Goal: Task Accomplishment & Management: Use online tool/utility

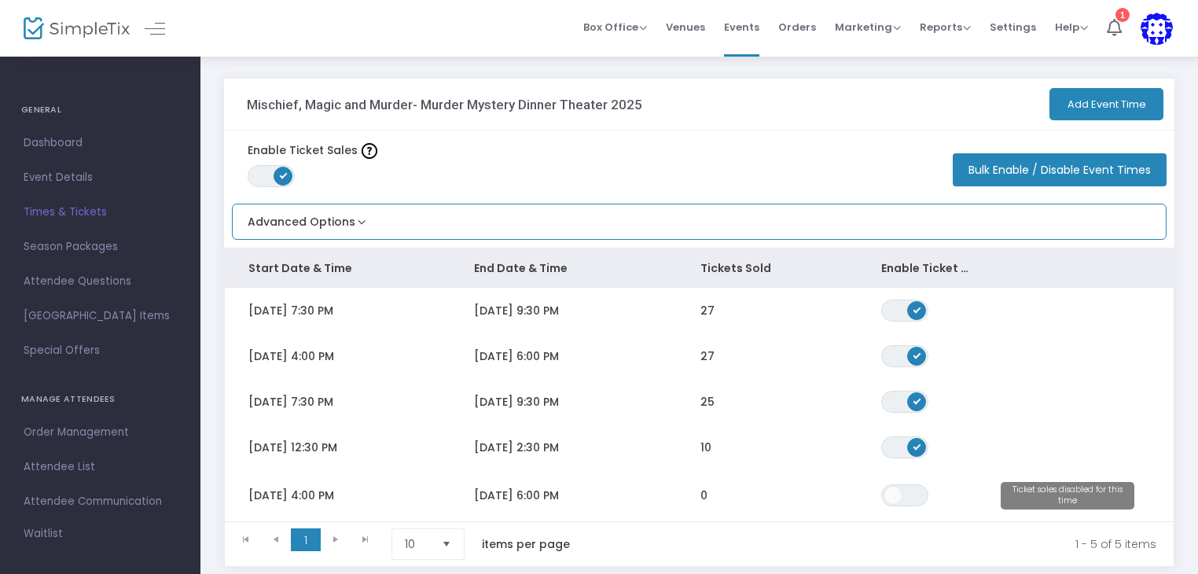
click at [360, 224] on button "Advanced Options" at bounding box center [301, 217] width 137 height 26
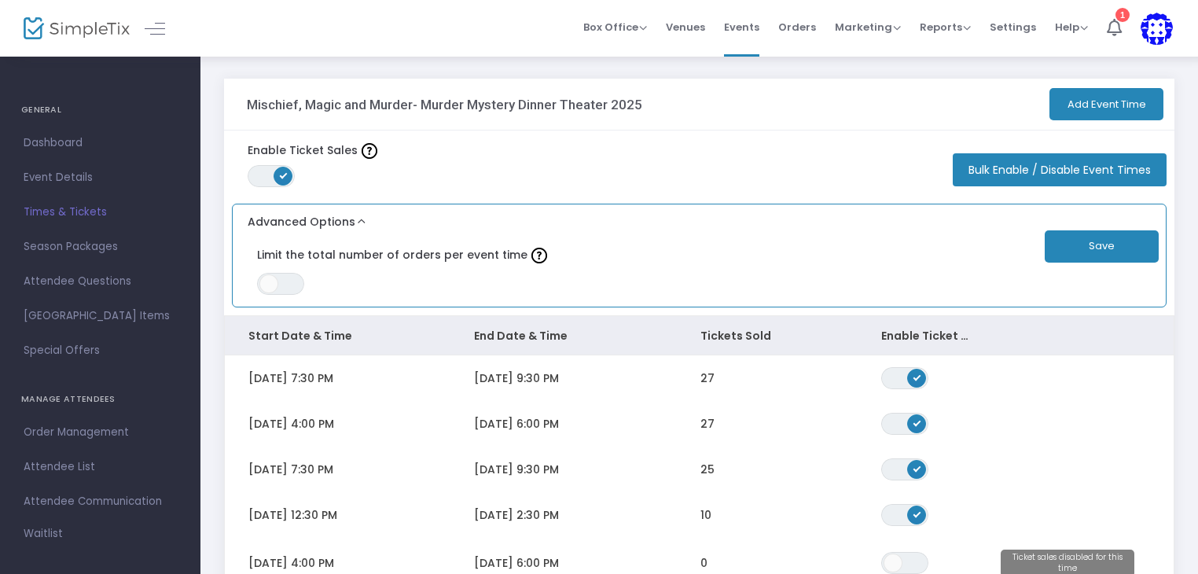
click at [360, 224] on button "Advanced Options" at bounding box center [301, 217] width 137 height 26
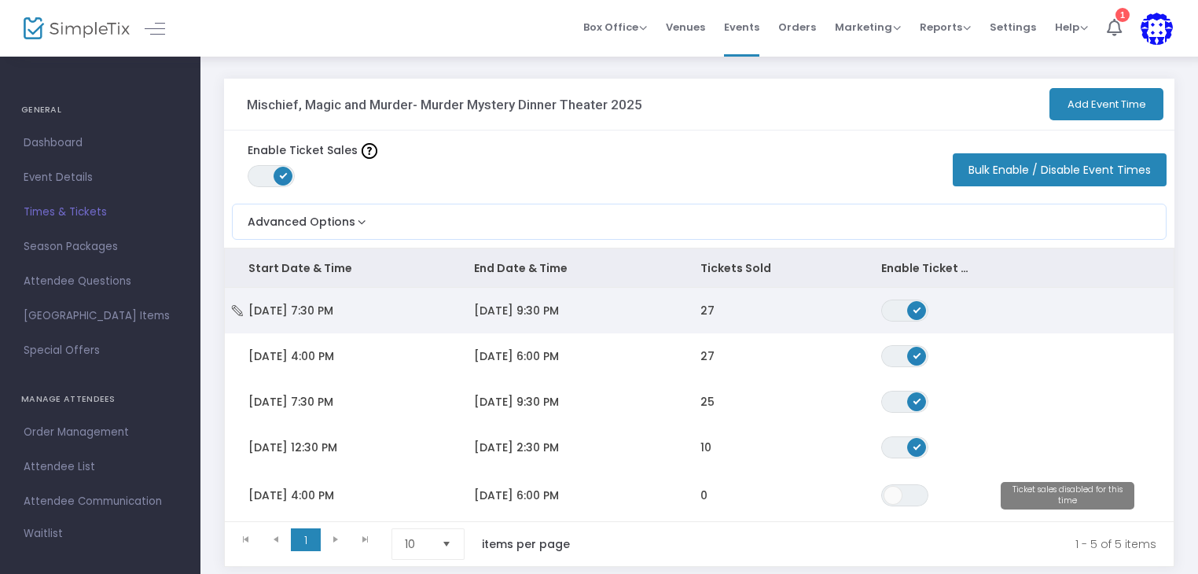
click at [355, 299] on td "[DATE] 7:30 PM" at bounding box center [338, 311] width 226 height 46
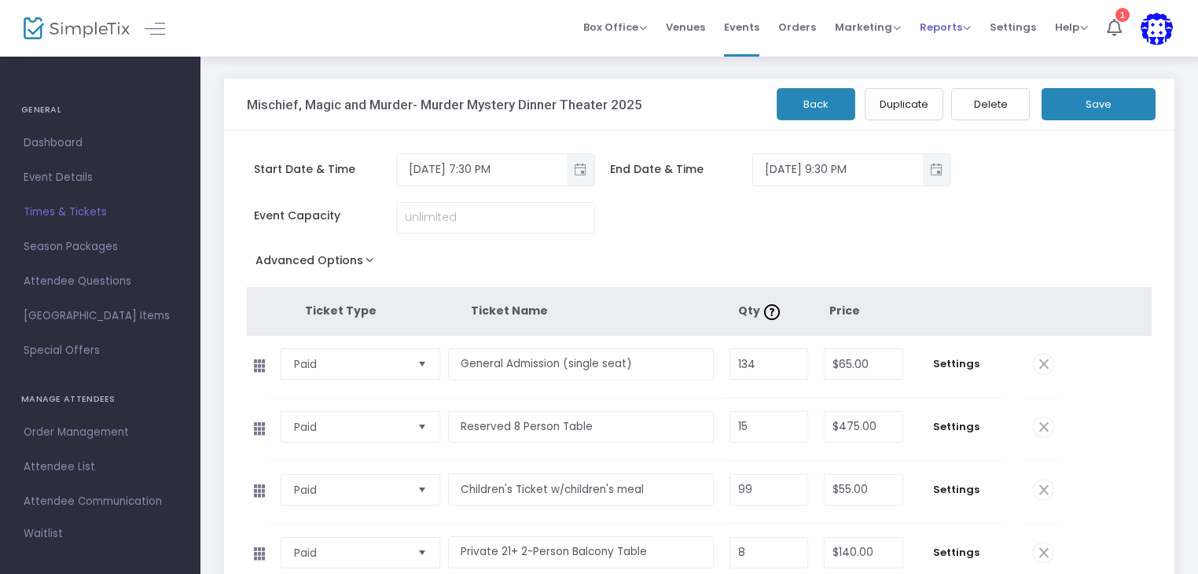
click at [946, 23] on span "Reports" at bounding box center [945, 27] width 51 height 15
click at [939, 76] on li "Sales Reports" at bounding box center [971, 83] width 102 height 31
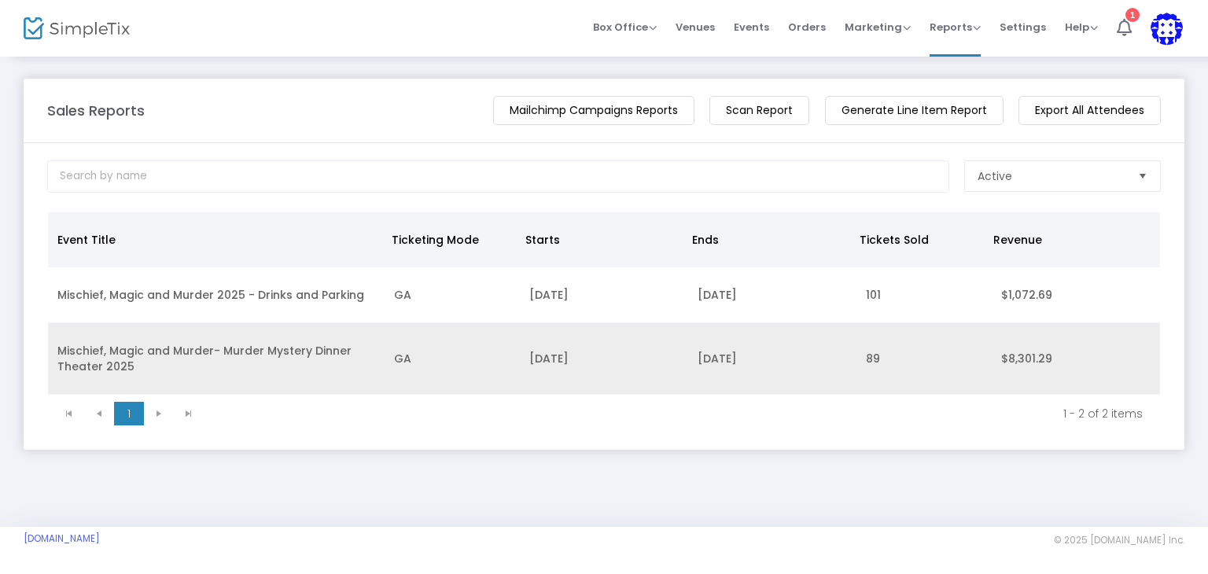
click at [234, 351] on td "Mischief, Magic and Murder- Murder Mystery Dinner Theater 2025" at bounding box center [216, 359] width 337 height 72
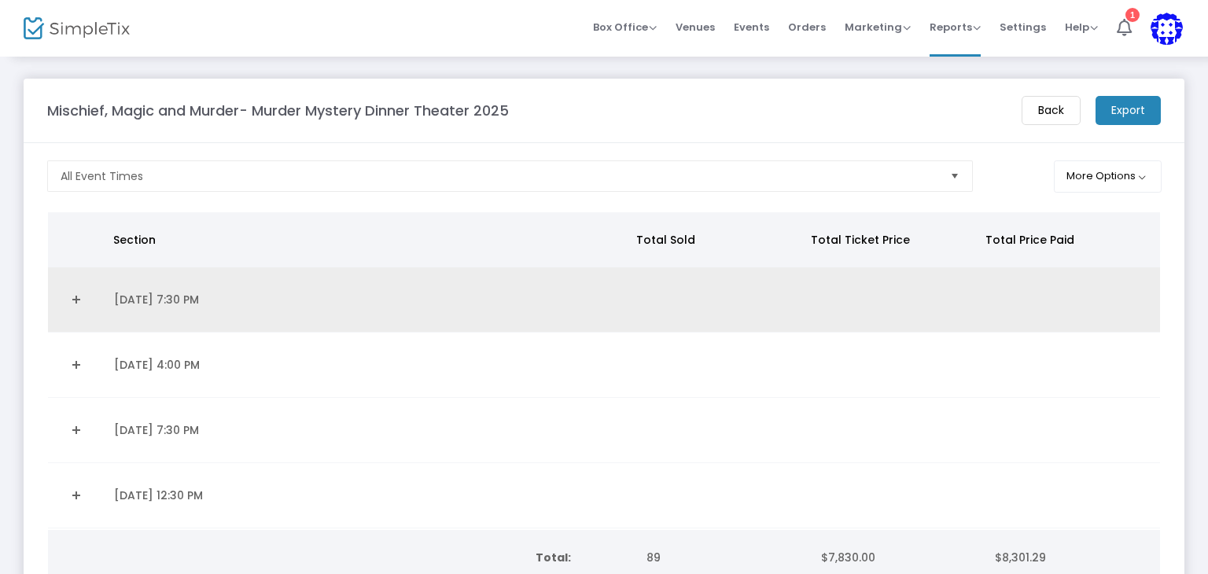
click at [76, 300] on link "Expand Details" at bounding box center [76, 299] width 38 height 25
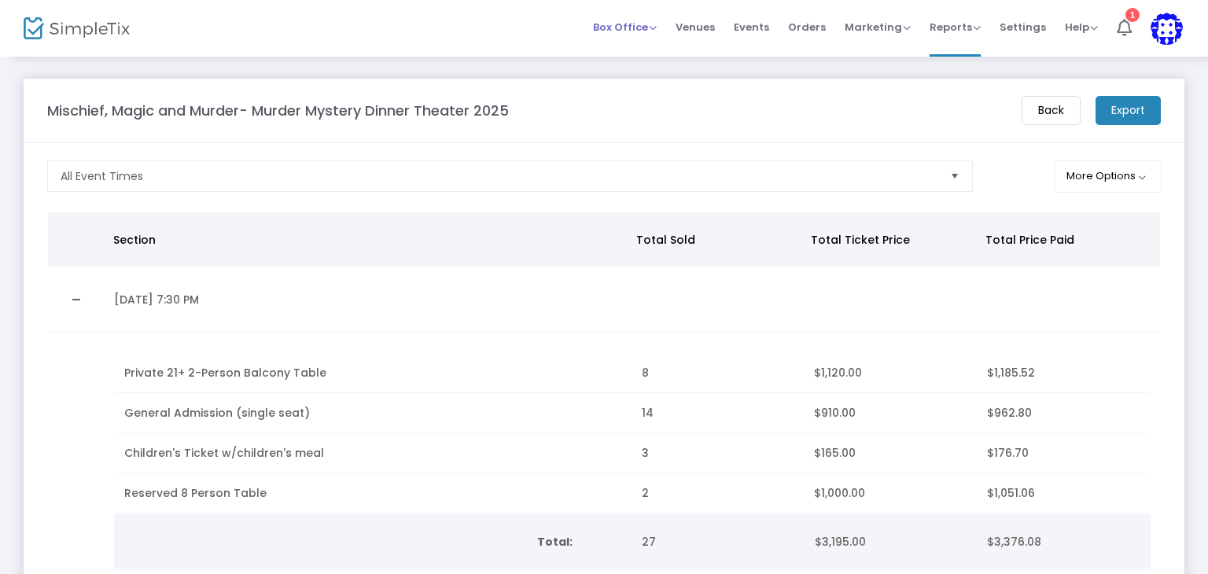
click at [627, 34] on div "Box Office Sell Tickets Bookings Sell Season Pass" at bounding box center [625, 28] width 64 height 16
click at [627, 23] on span "Box Office" at bounding box center [625, 27] width 64 height 15
click at [614, 91] on li "Bookings" at bounding box center [649, 83] width 112 height 31
click at [623, 29] on span "Box Office" at bounding box center [625, 27] width 64 height 15
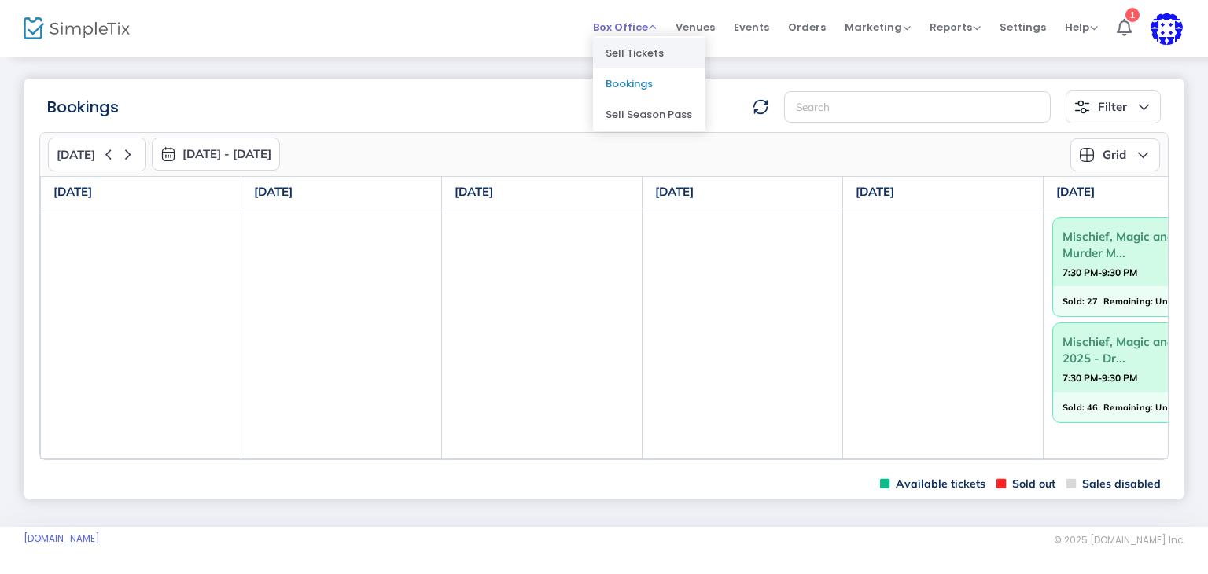
click at [621, 48] on li "Sell Tickets" at bounding box center [649, 53] width 112 height 31
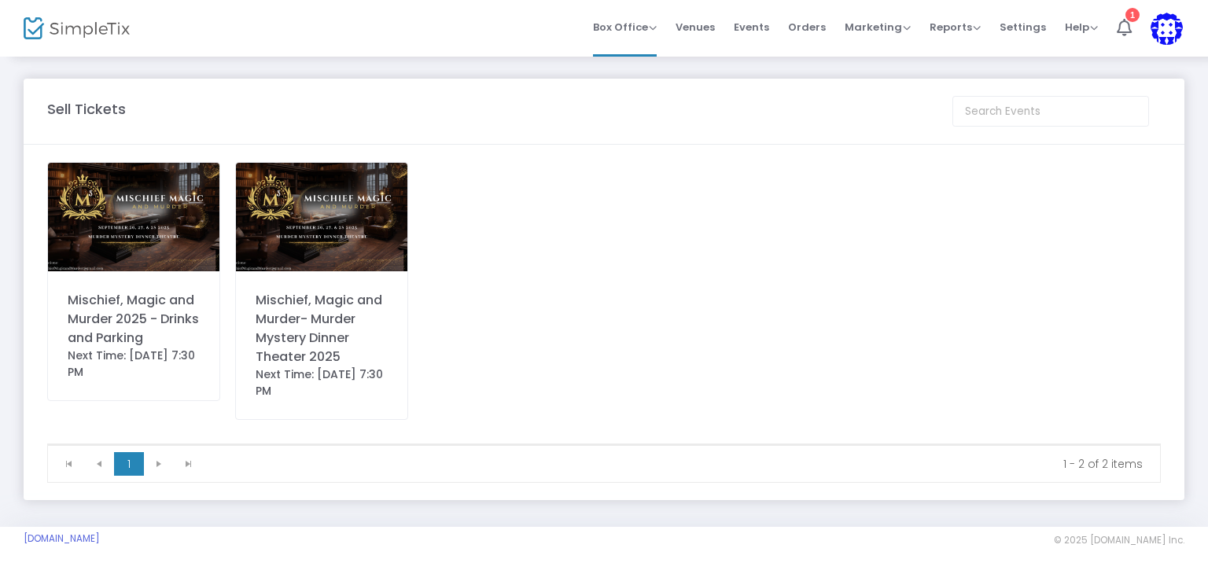
click at [287, 344] on div "Mischief, Magic and Murder- Murder Mystery Dinner Theater 2025" at bounding box center [322, 328] width 132 height 75
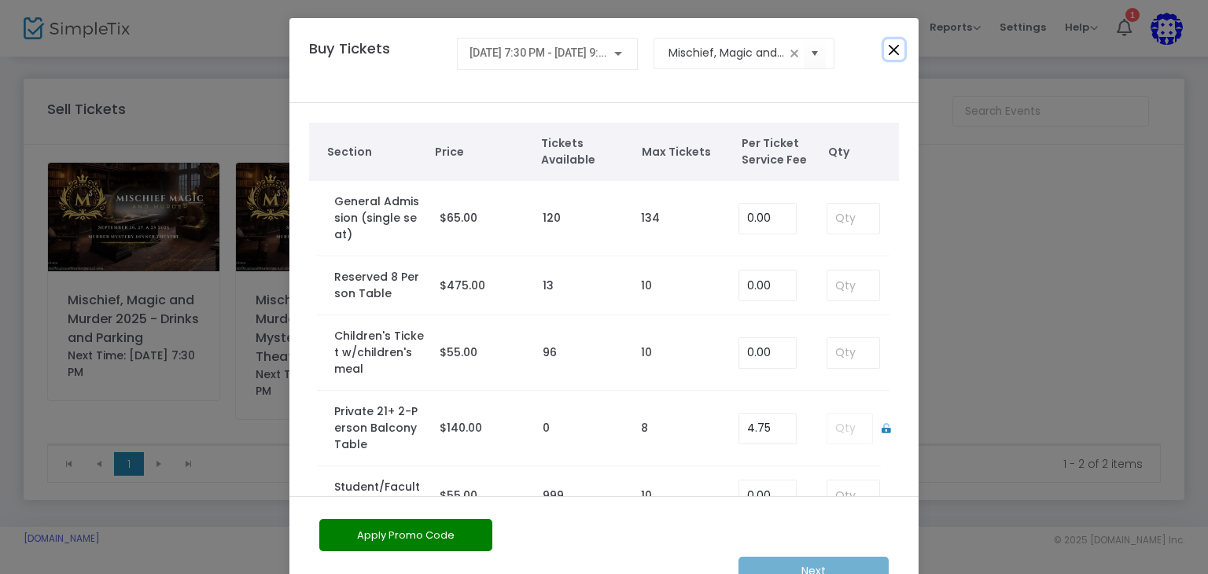
click at [884, 49] on button "Close" at bounding box center [894, 49] width 20 height 20
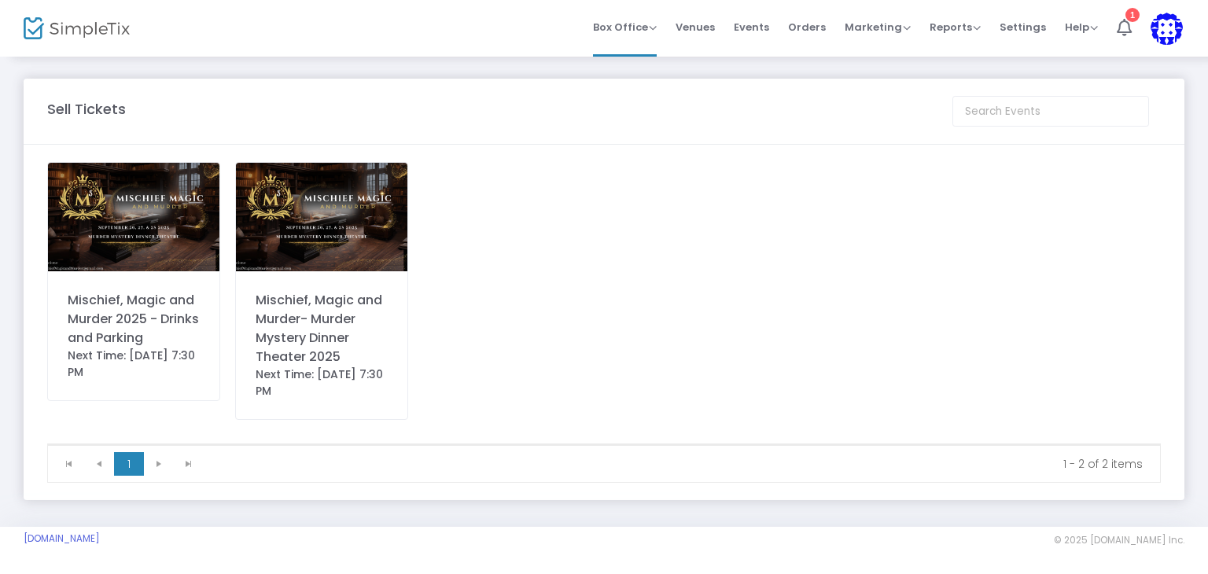
click at [1167, 28] on img at bounding box center [1166, 29] width 32 height 32
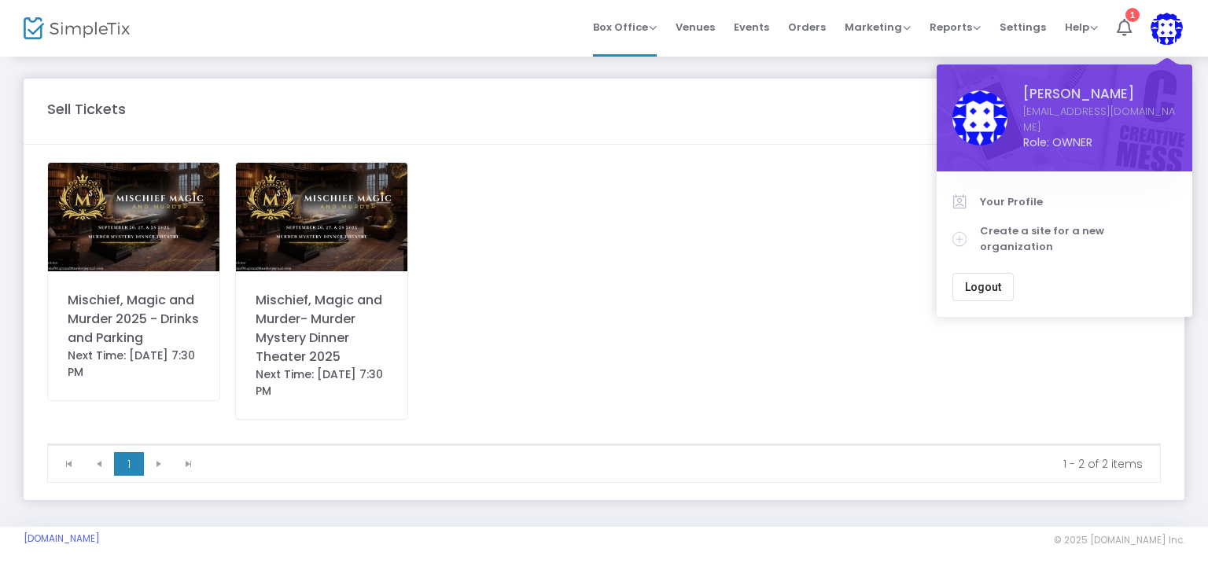
click at [353, 16] on div "Box Office Sell Tickets Bookings Sell Season Pass Venues Memberships Events Ord…" at bounding box center [703, 28] width 1007 height 57
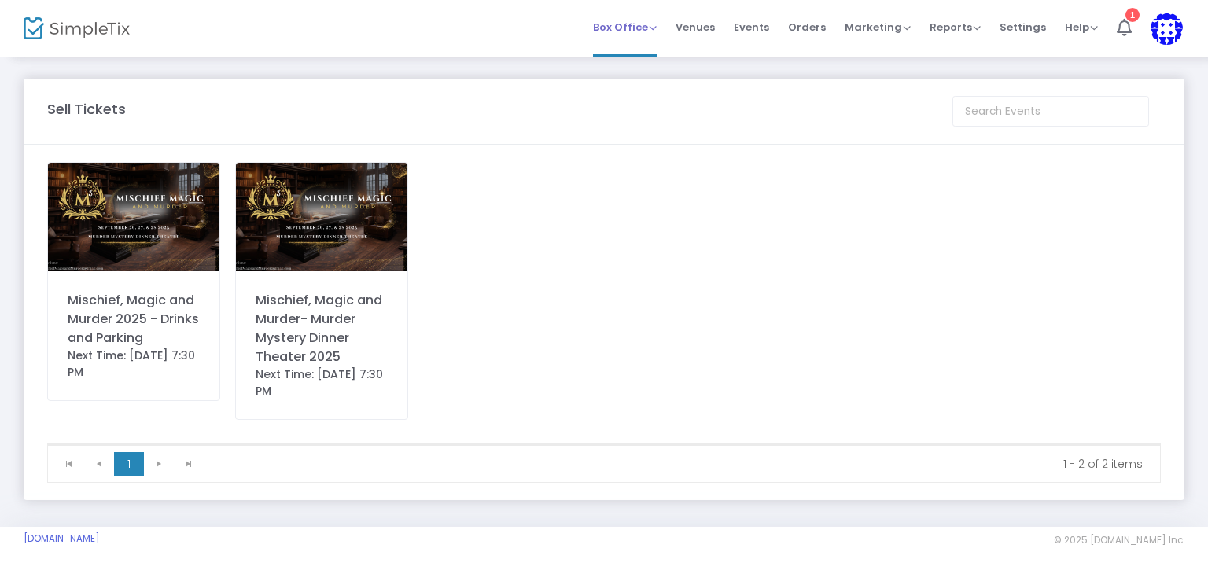
click at [657, 31] on span "Box Office" at bounding box center [625, 27] width 64 height 15
click at [757, 28] on span "Events" at bounding box center [751, 27] width 35 height 40
